Goal: Check status: Check status

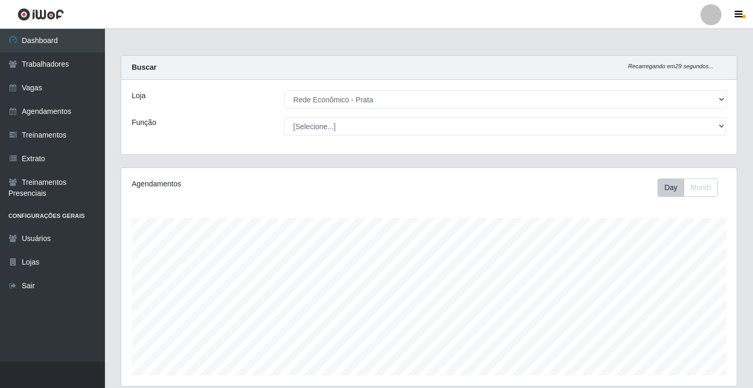
select select "192"
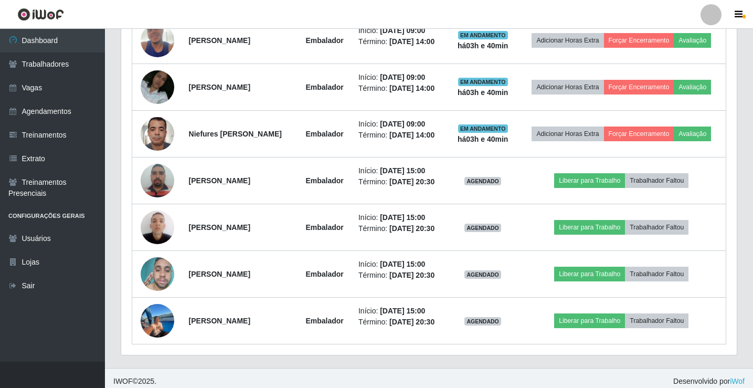
scroll to position [218, 616]
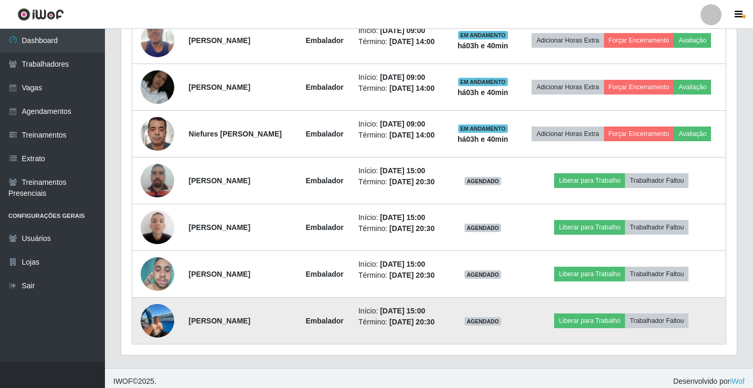
click at [155, 321] on img at bounding box center [158, 320] width 34 height 47
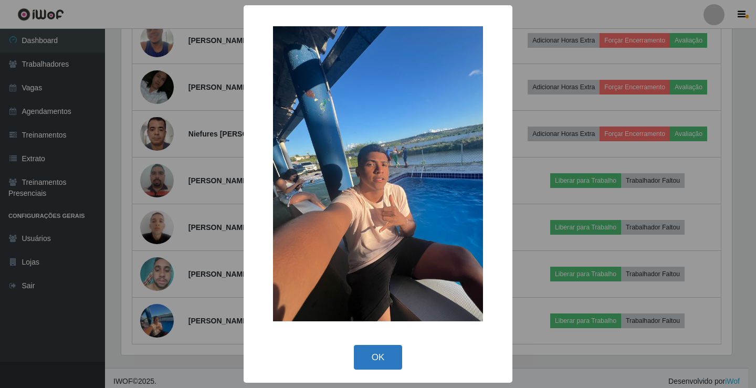
click at [378, 360] on button "OK" at bounding box center [378, 357] width 49 height 25
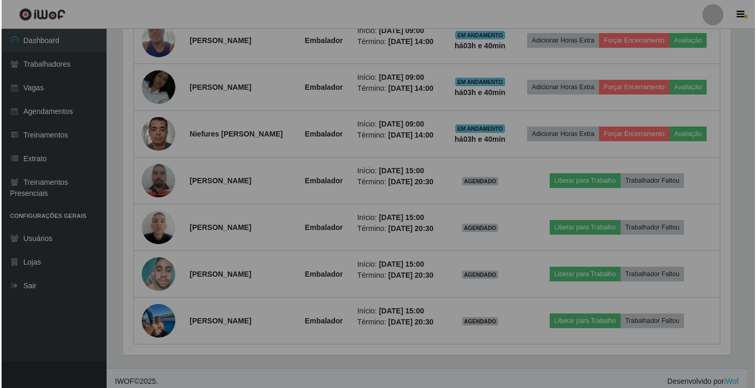
scroll to position [218, 616]
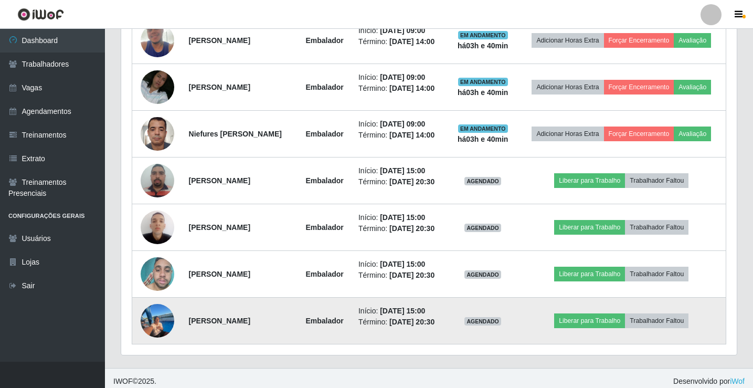
click at [157, 323] on img at bounding box center [158, 320] width 34 height 47
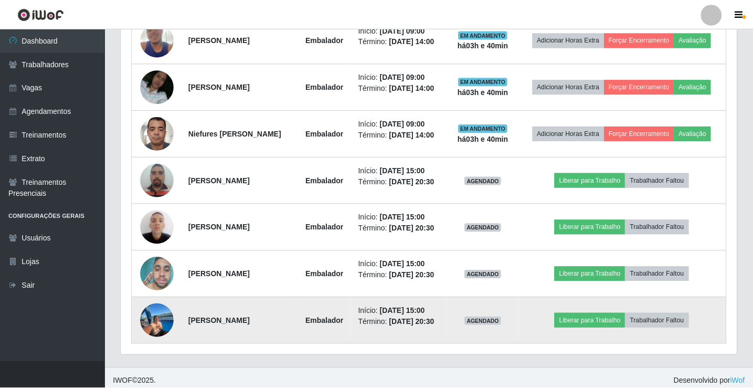
scroll to position [218, 610]
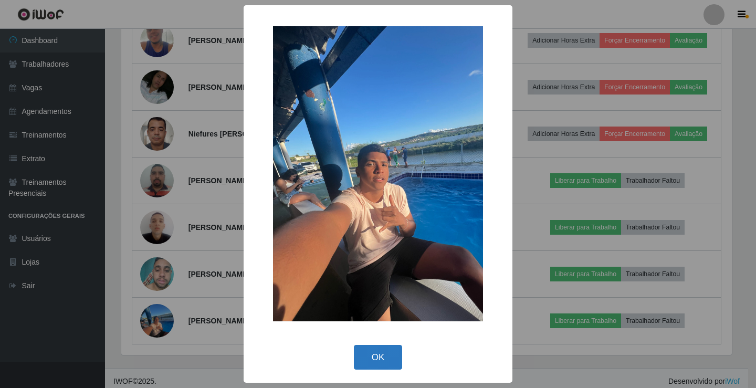
click at [383, 352] on button "OK" at bounding box center [378, 357] width 49 height 25
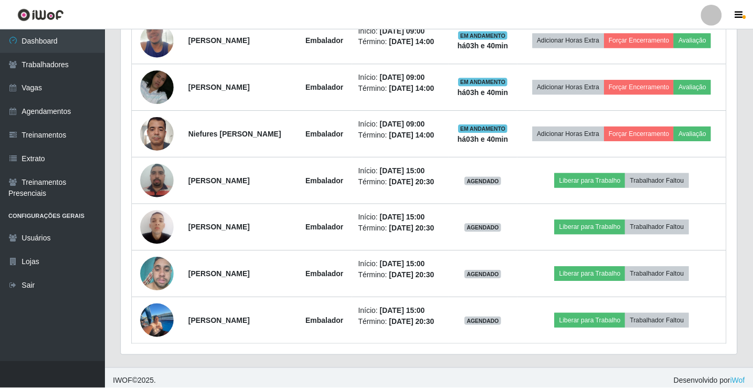
scroll to position [218, 616]
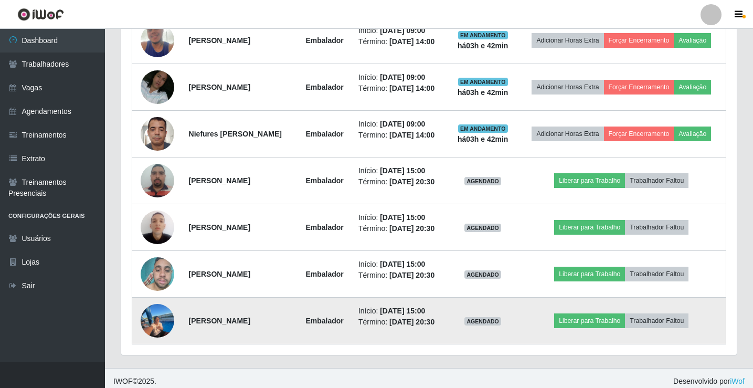
click at [157, 322] on img at bounding box center [158, 320] width 34 height 47
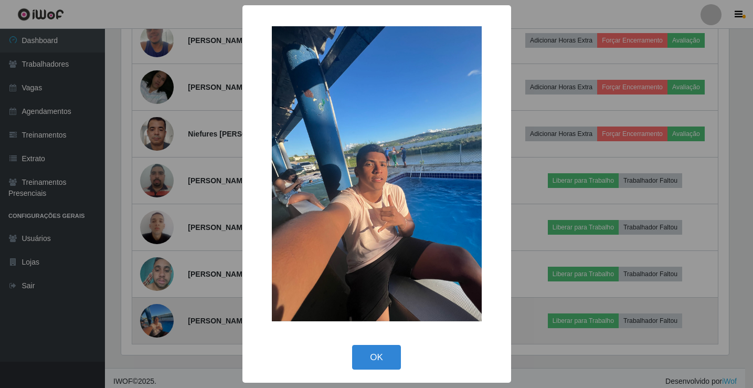
scroll to position [218, 610]
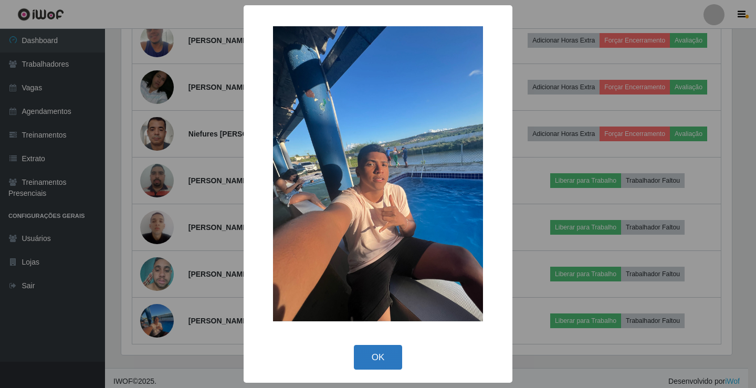
click at [384, 354] on button "OK" at bounding box center [378, 357] width 49 height 25
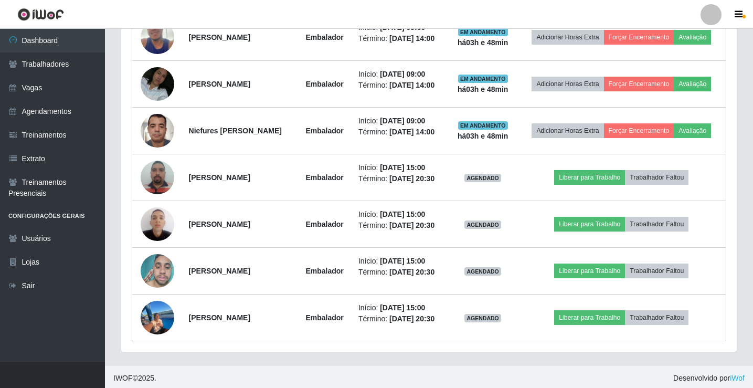
scroll to position [496, 0]
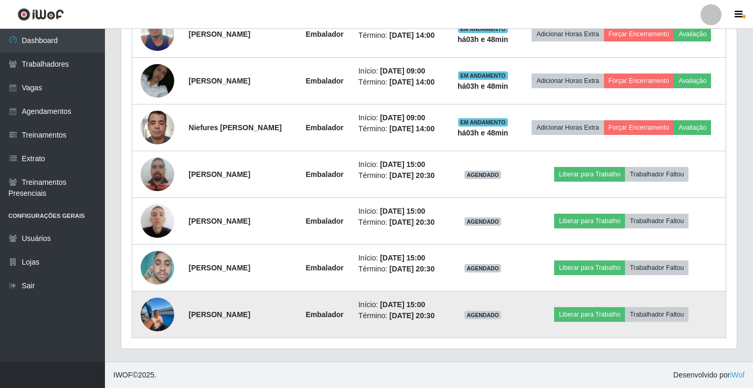
click at [152, 314] on img at bounding box center [158, 314] width 34 height 47
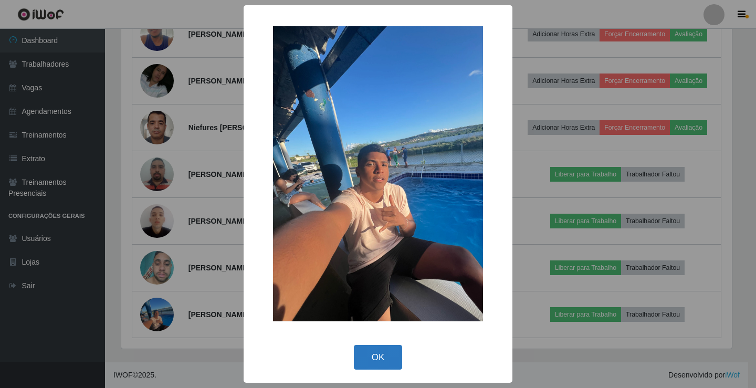
click at [382, 358] on button "OK" at bounding box center [378, 357] width 49 height 25
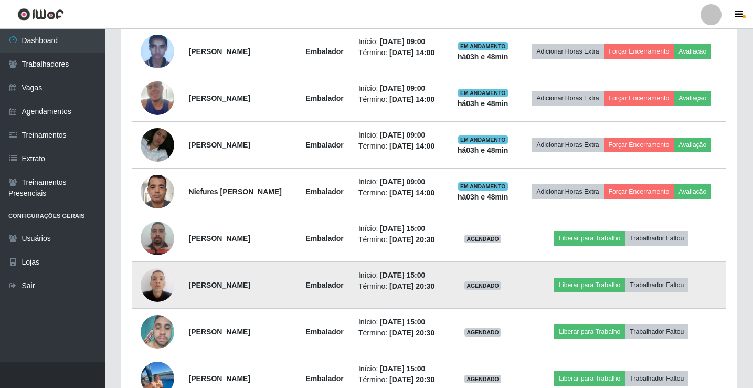
scroll to position [444, 0]
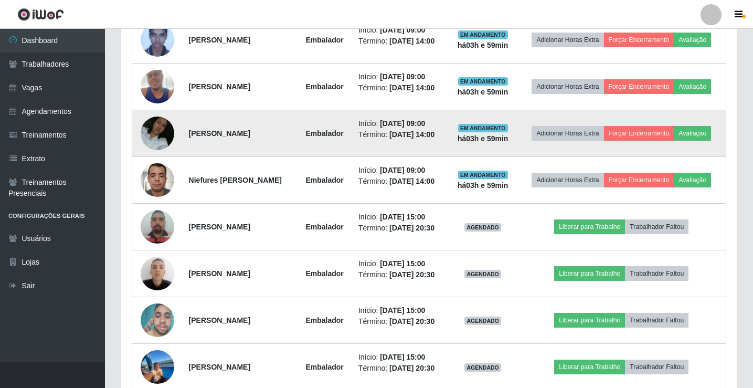
click at [217, 150] on td "[PERSON_NAME]" at bounding box center [240, 133] width 115 height 47
